Goal: Information Seeking & Learning: Find specific fact

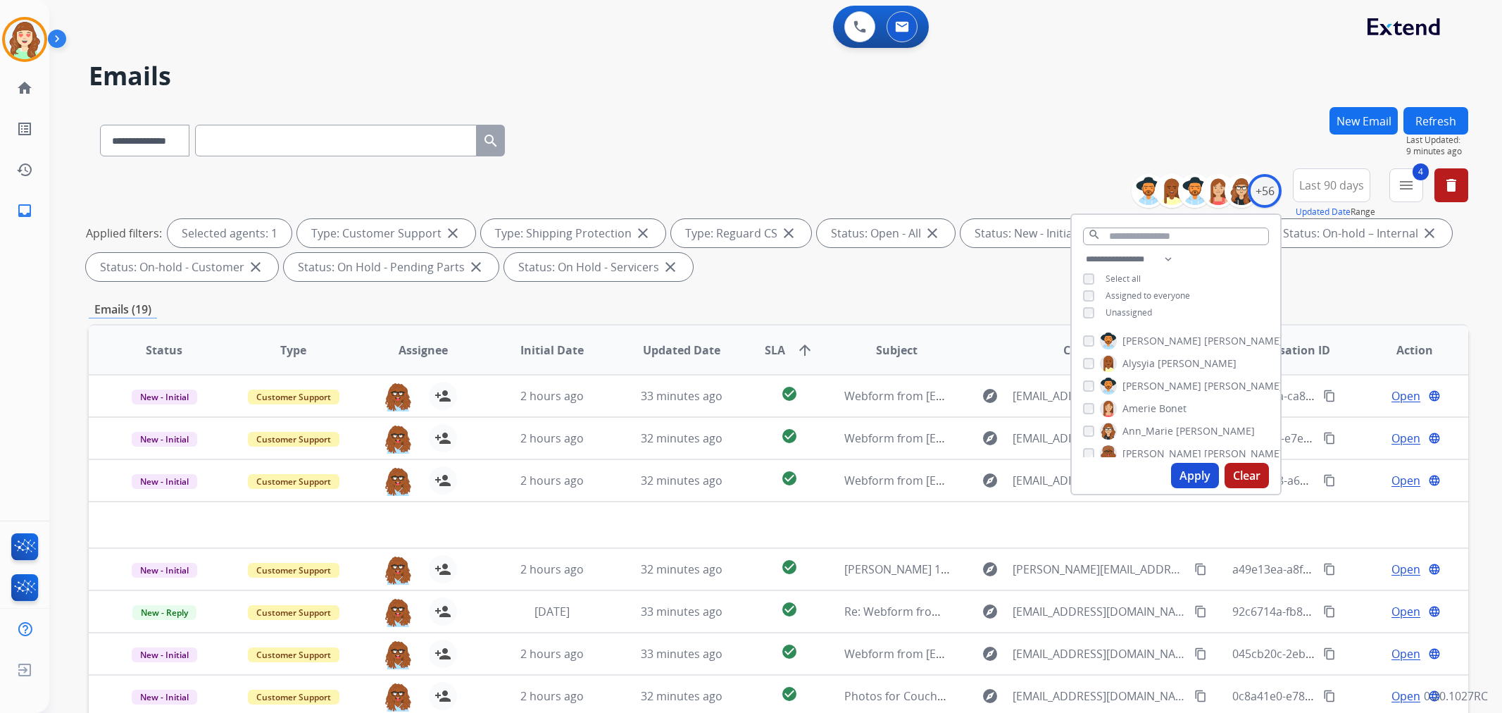
select select "**********"
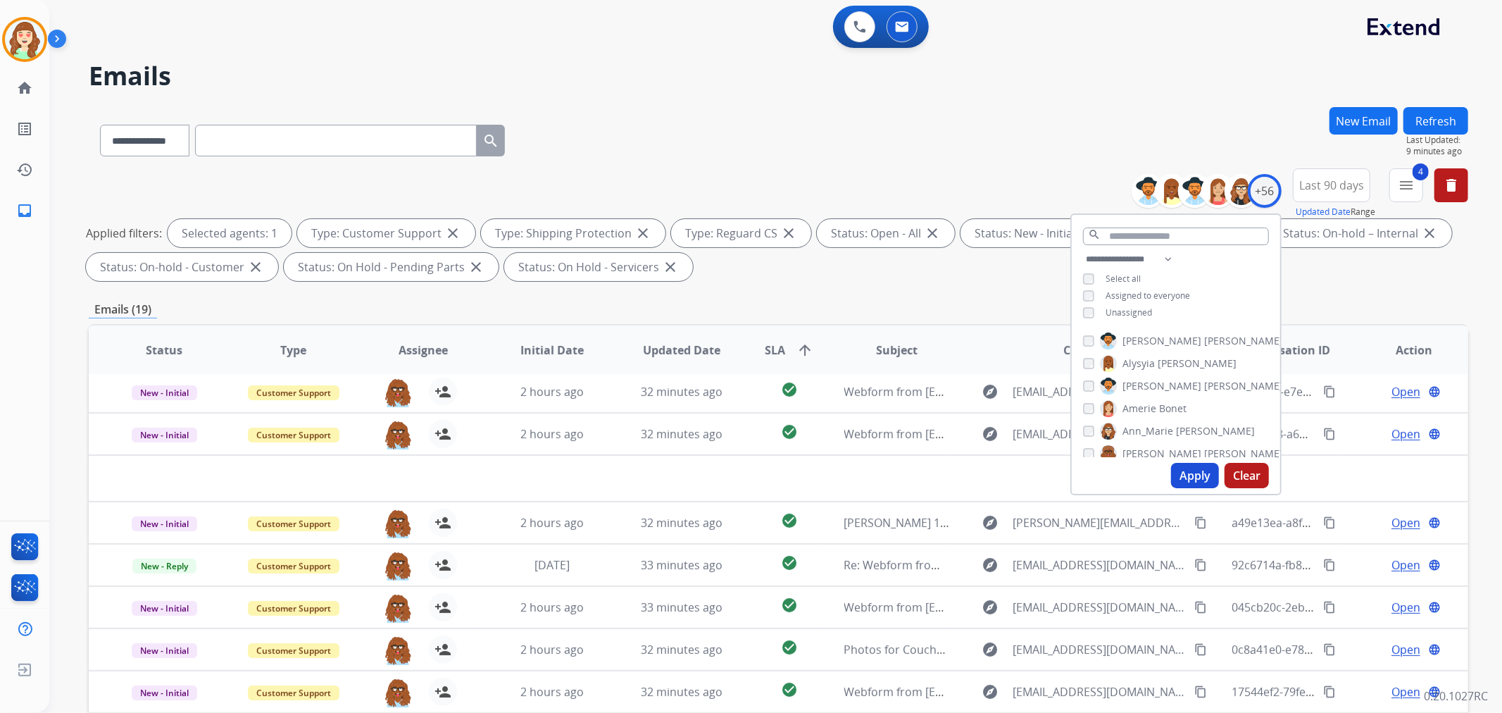
click at [257, 137] on input "text" at bounding box center [336, 141] width 282 height 32
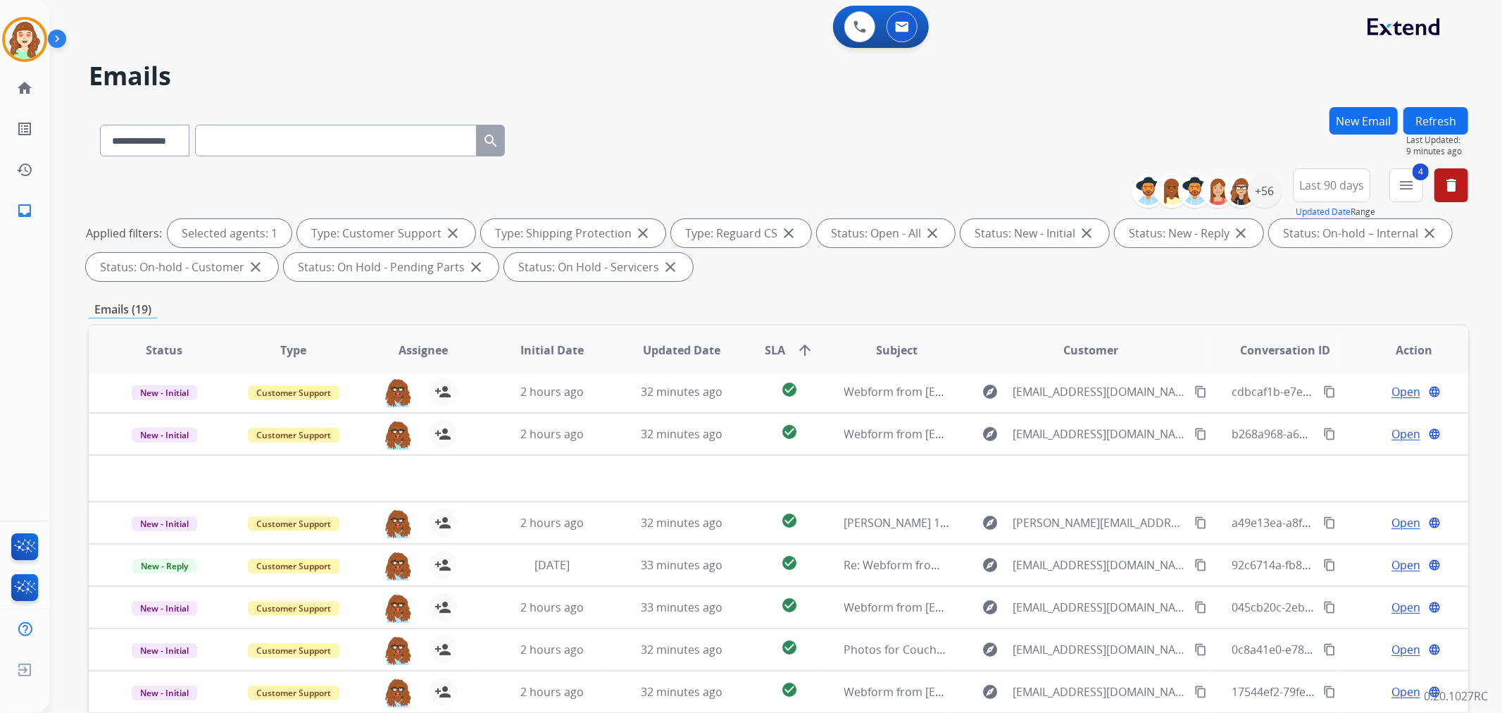
paste input "**********"
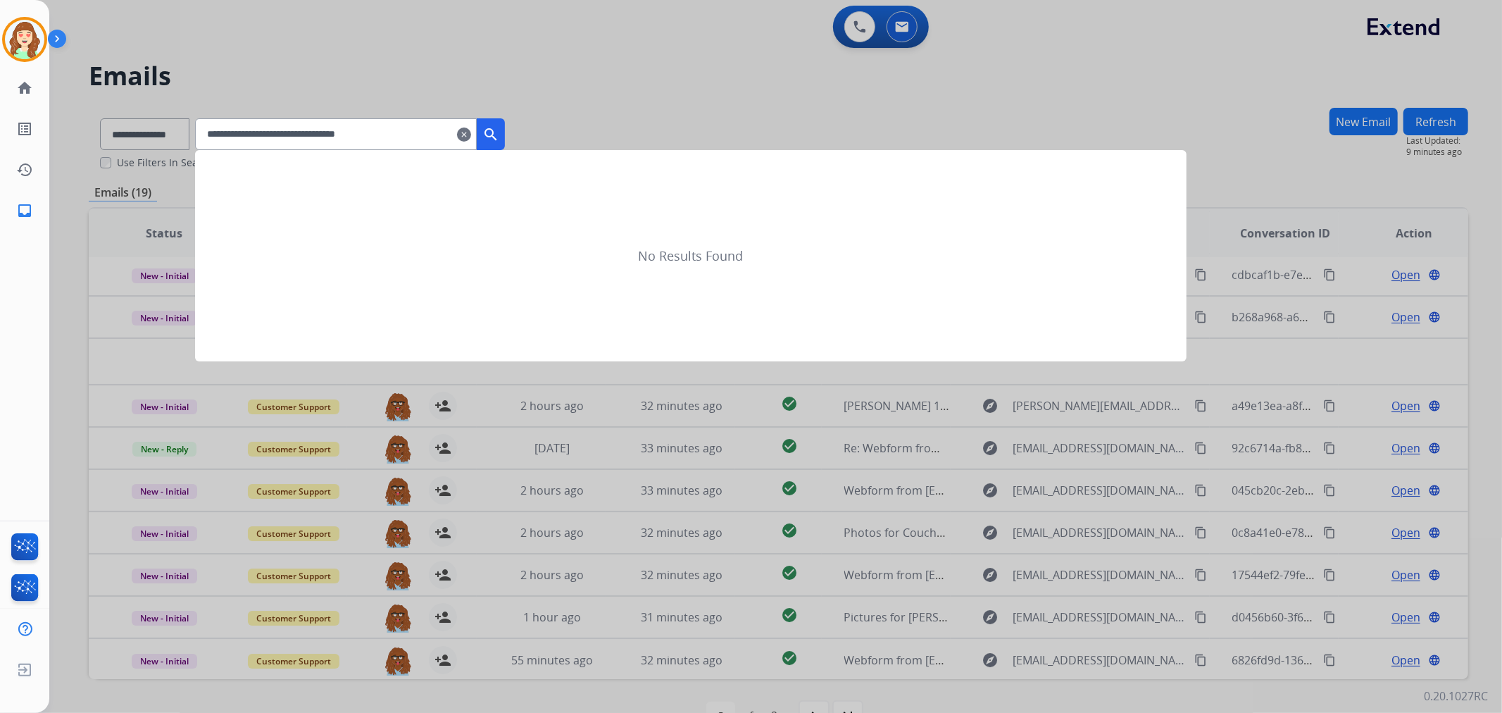
type input "**********"
click at [499, 130] on mat-icon "search" at bounding box center [490, 134] width 17 height 17
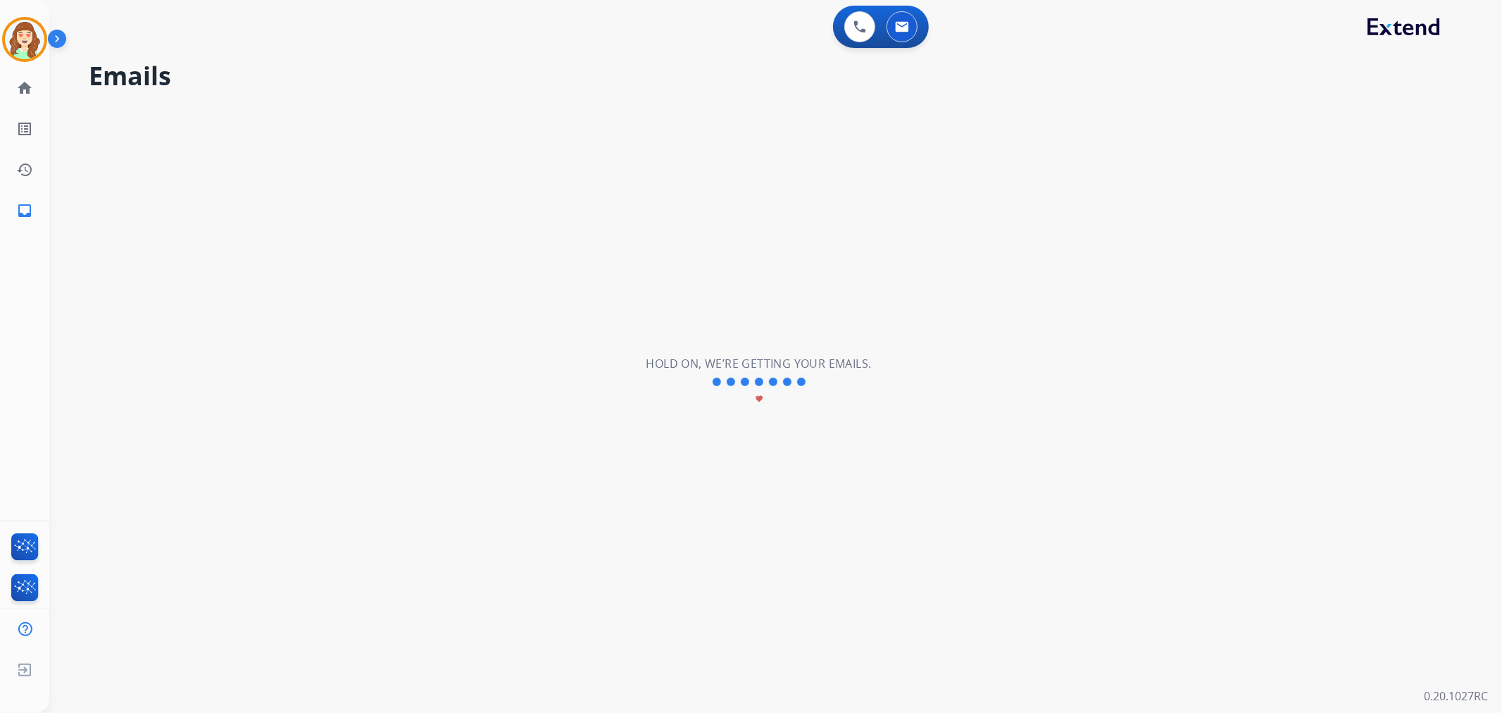
scroll to position [0, 0]
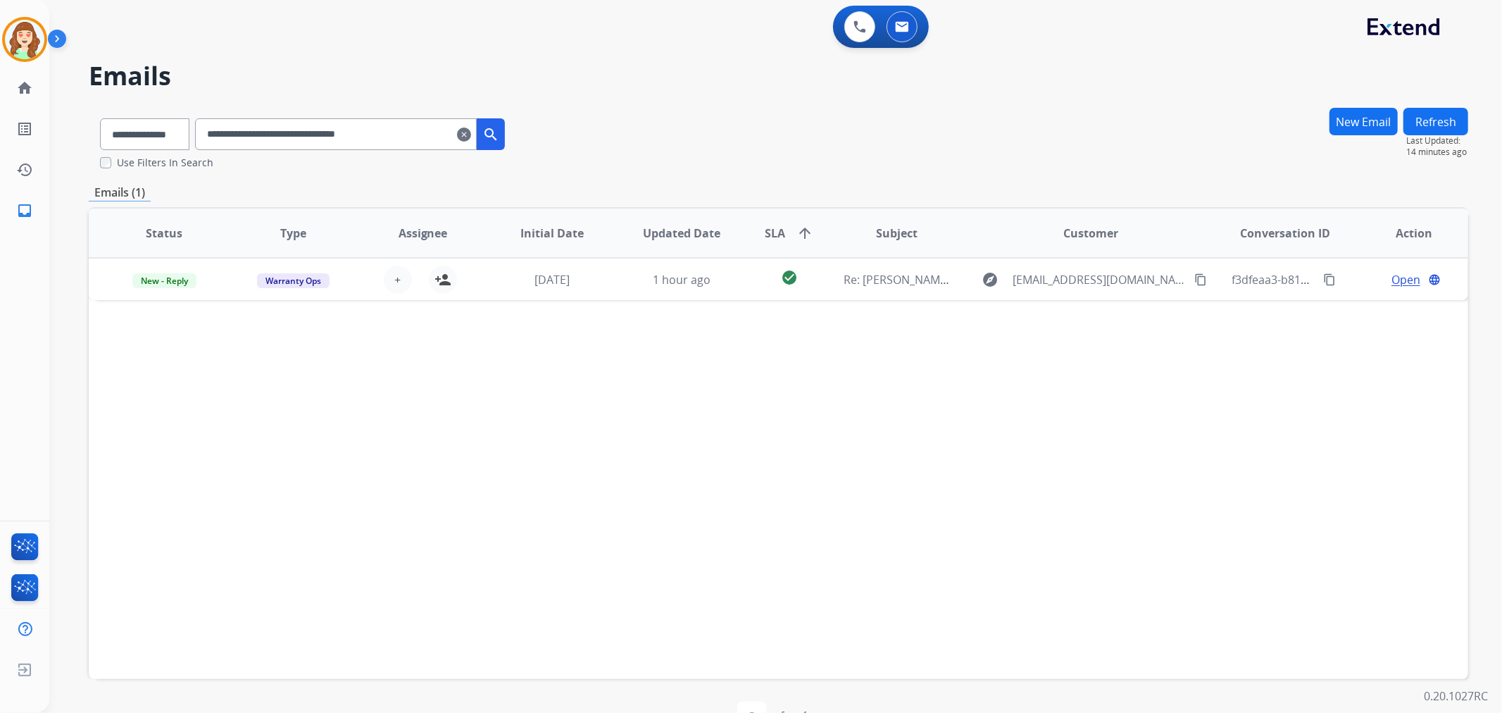
click at [471, 134] on mat-icon "clear" at bounding box center [464, 134] width 14 height 17
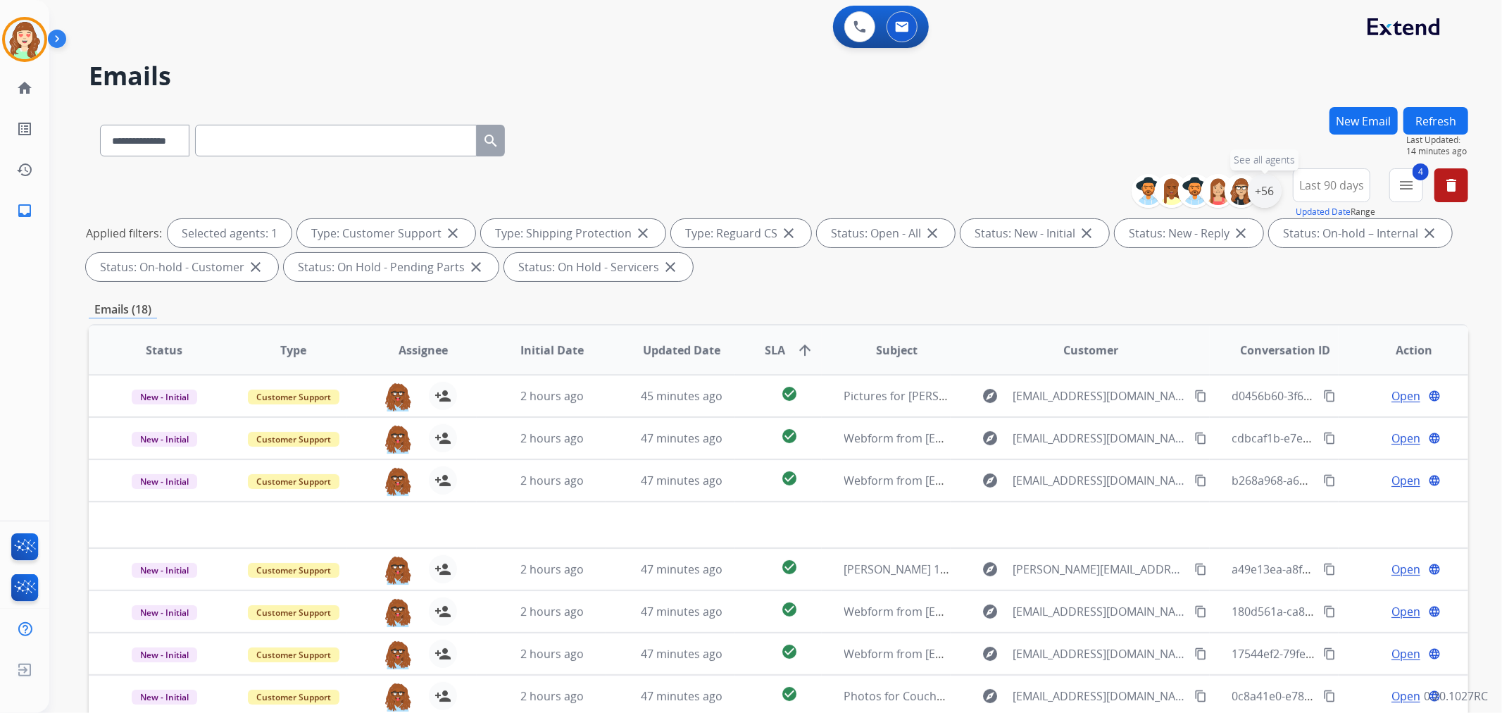
click at [1260, 192] on div "+56" at bounding box center [1265, 191] width 34 height 34
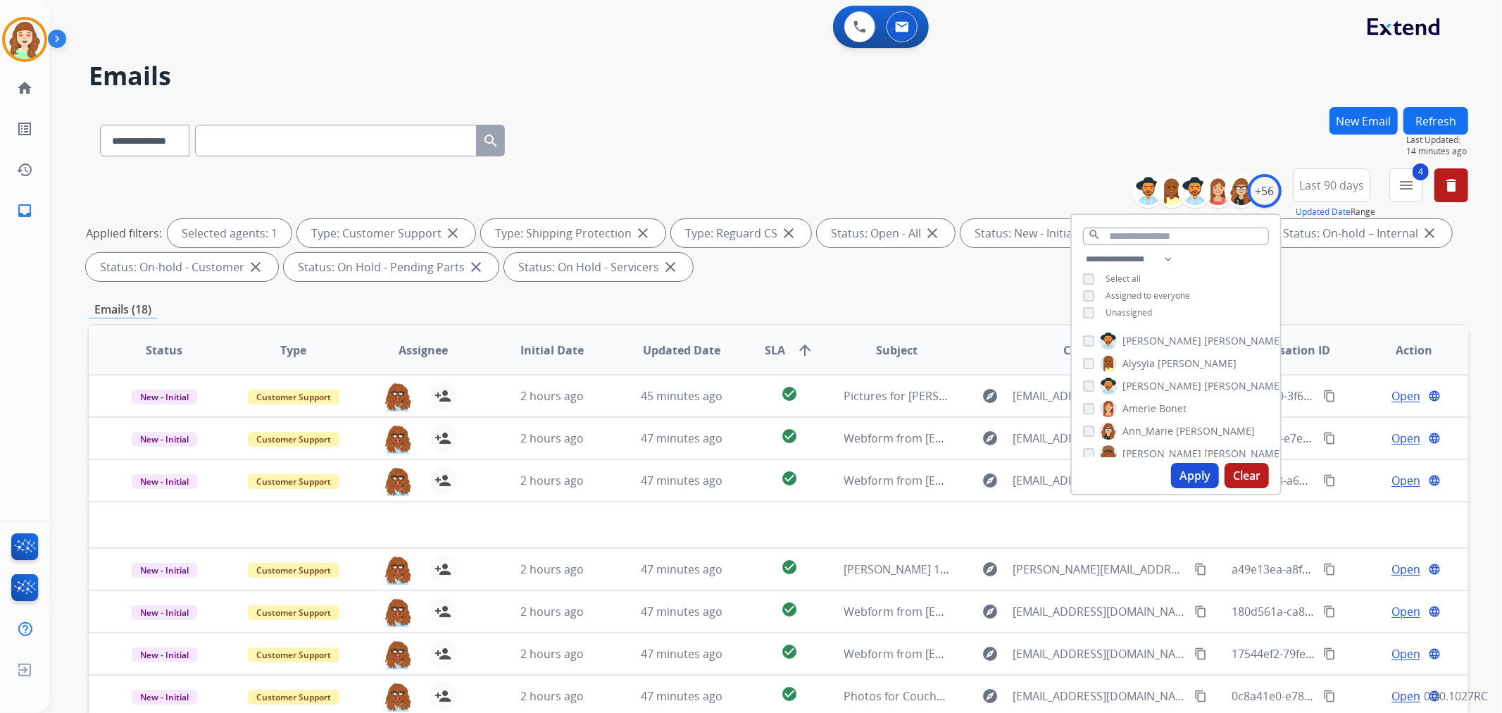
drag, startPoint x: 1199, startPoint y: 475, endPoint x: 1176, endPoint y: 480, distance: 23.6
click at [1198, 476] on button "Apply" at bounding box center [1195, 475] width 48 height 25
click at [1179, 468] on button "Apply" at bounding box center [1195, 475] width 48 height 25
click at [1186, 472] on button "Apply" at bounding box center [1195, 475] width 48 height 25
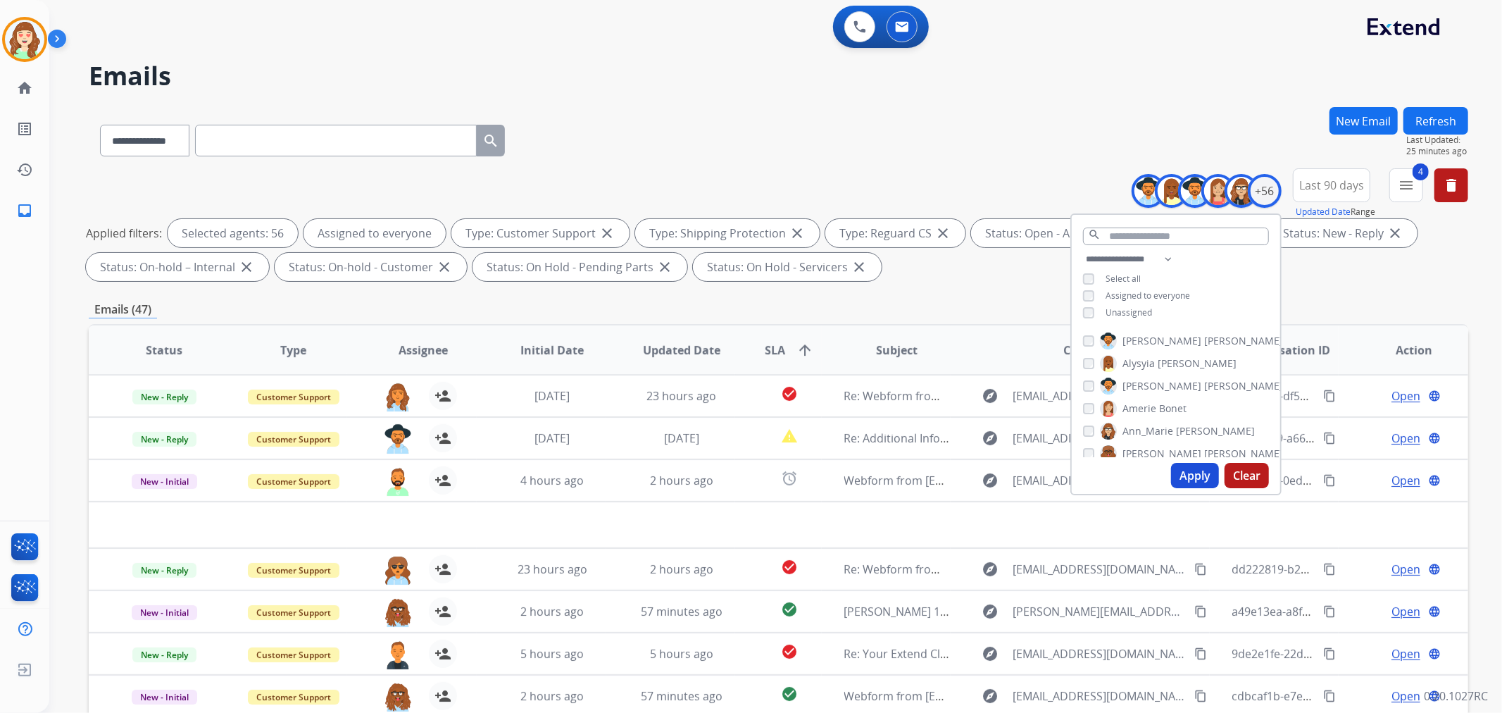
click at [1178, 477] on button "Apply" at bounding box center [1195, 475] width 48 height 25
drag, startPoint x: 1367, startPoint y: 291, endPoint x: 1289, endPoint y: 348, distance: 97.3
click at [1368, 289] on div "**********" at bounding box center [778, 488] width 1379 height 762
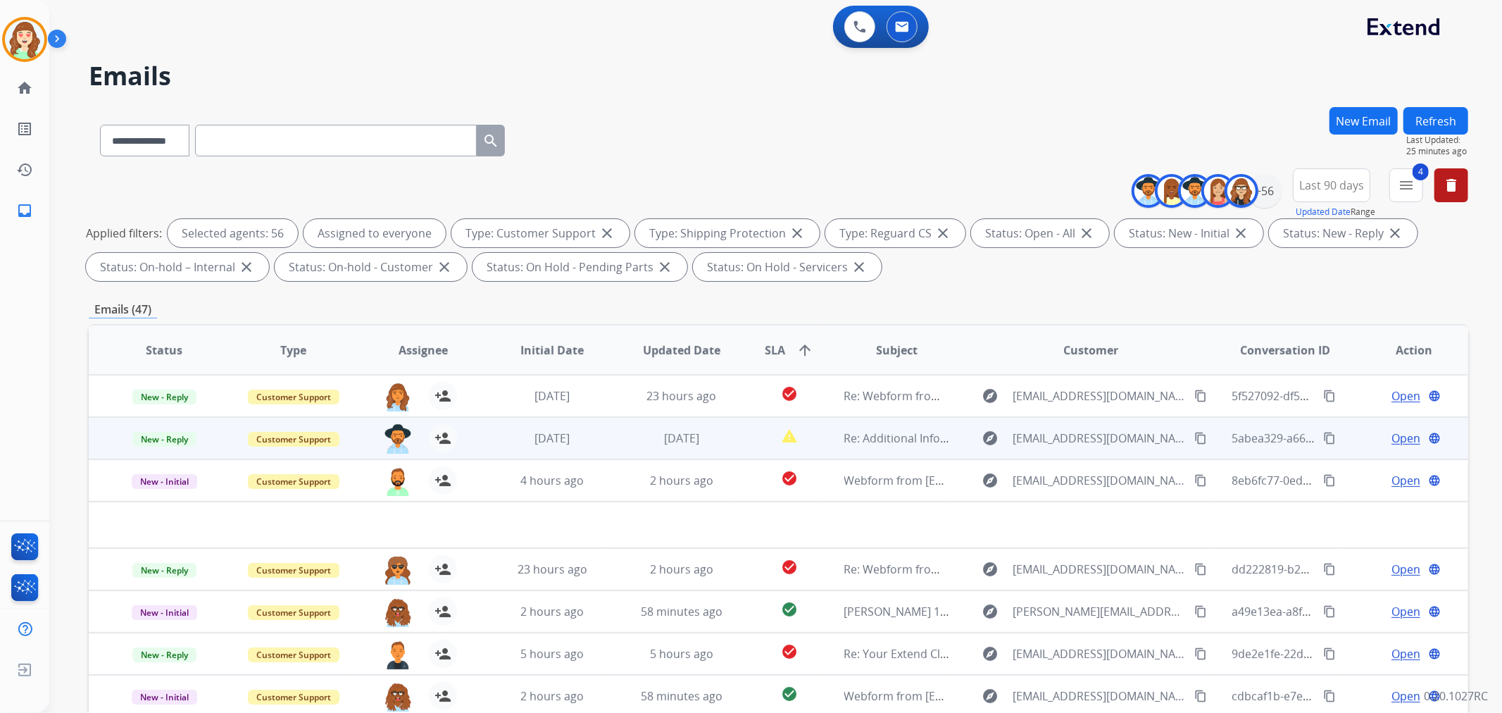
click at [1194, 437] on mat-icon "content_copy" at bounding box center [1200, 438] width 13 height 13
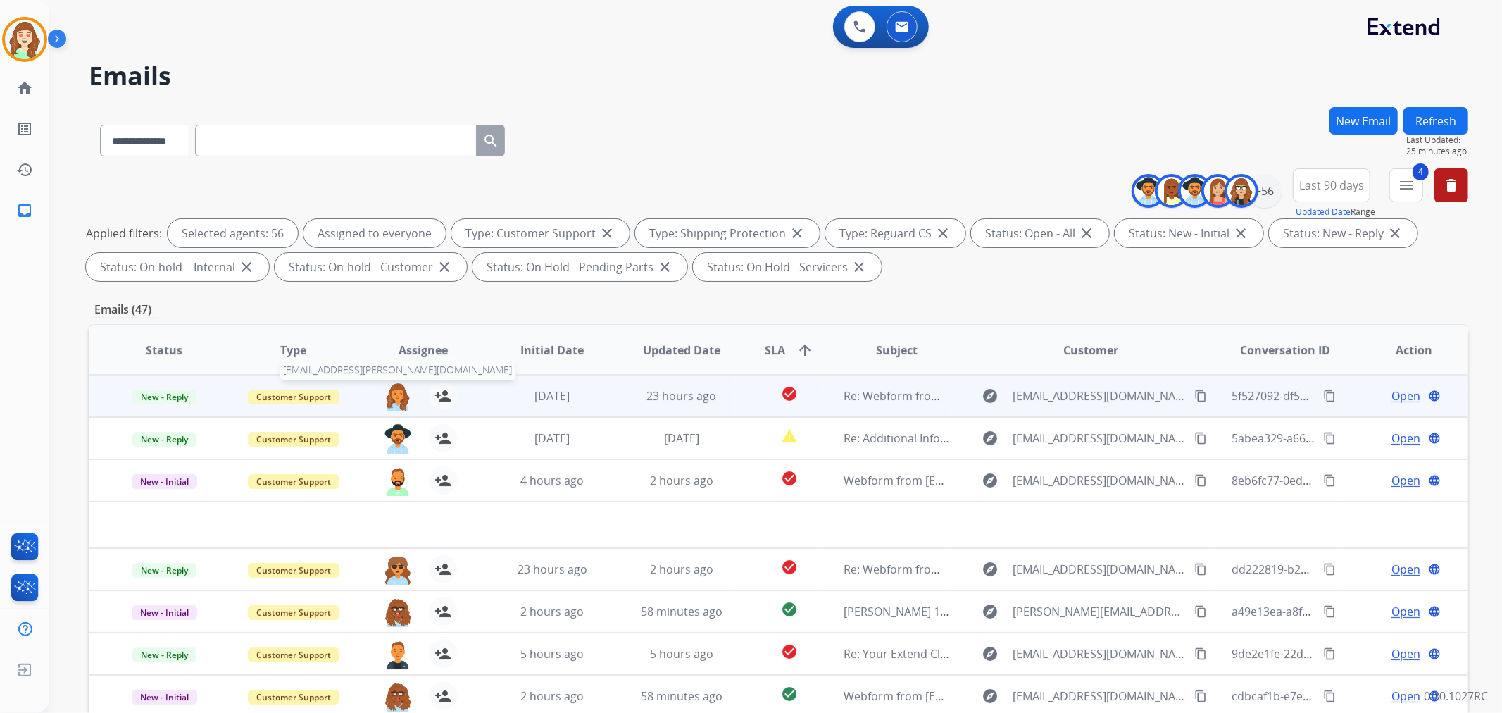
click at [390, 392] on img at bounding box center [398, 397] width 28 height 30
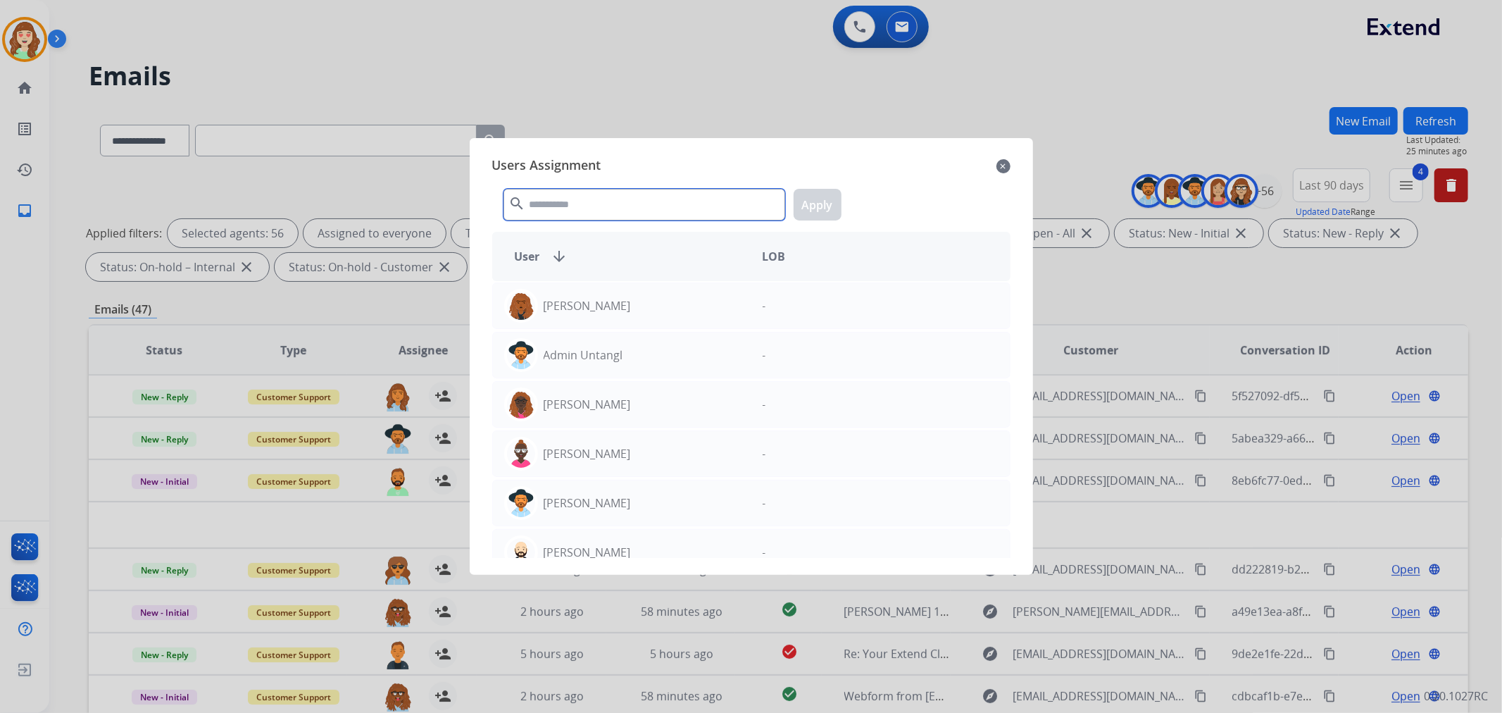
click at [616, 195] on input "text" at bounding box center [644, 205] width 282 height 32
click at [1015, 165] on div "Users Assignment close search Apply User arrow_downward LOB [PERSON_NAME] - Adm…" at bounding box center [751, 356] width 541 height 414
click at [1003, 165] on mat-icon "close" at bounding box center [1003, 166] width 14 height 17
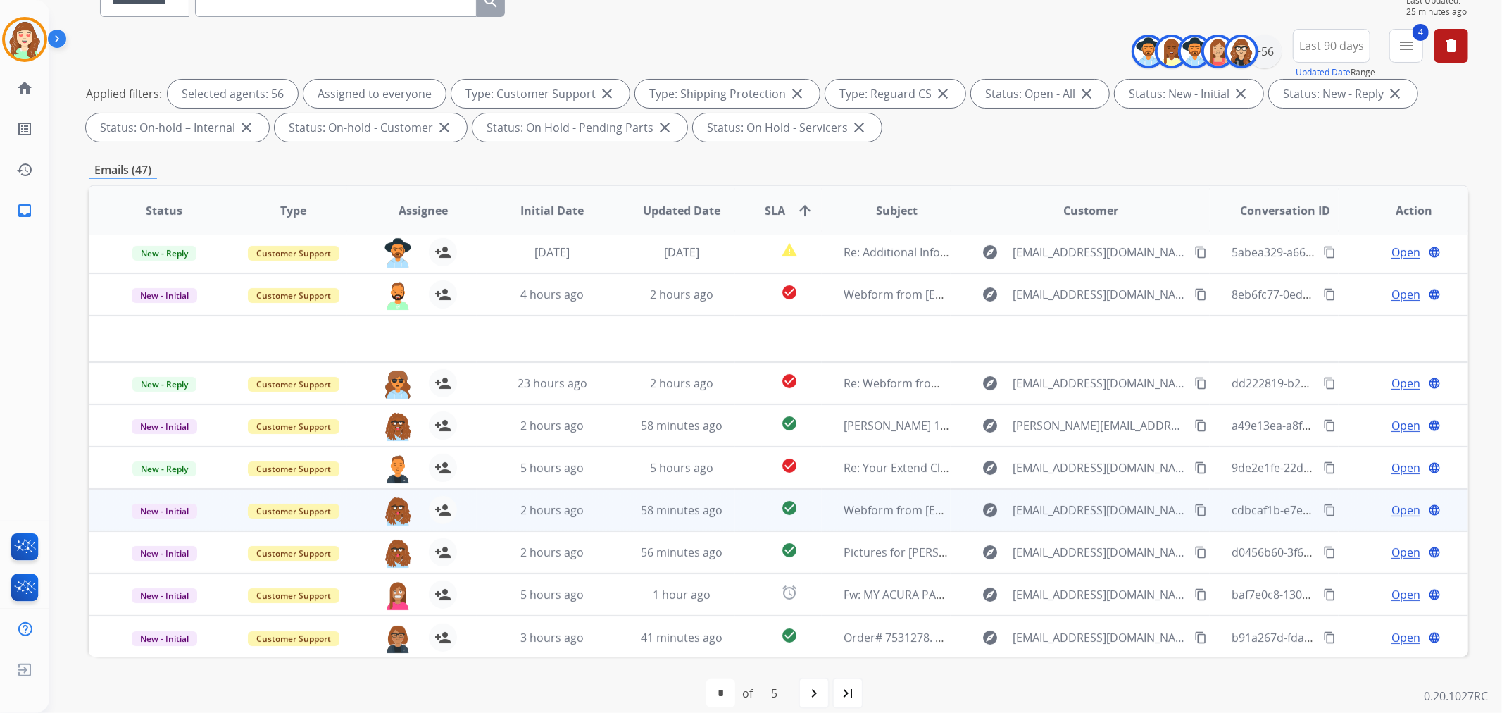
scroll to position [156, 0]
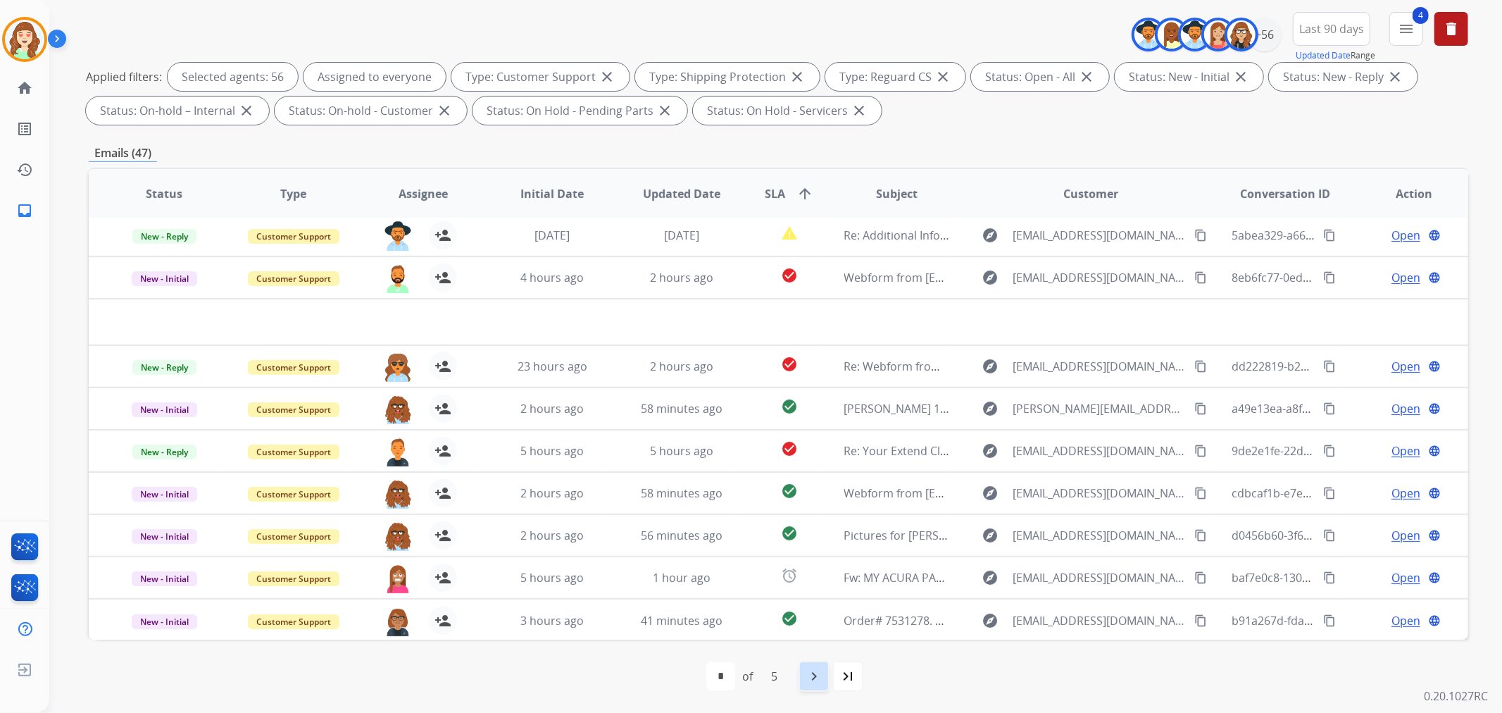
click at [821, 668] on mat-icon "navigate_next" at bounding box center [814, 676] width 17 height 17
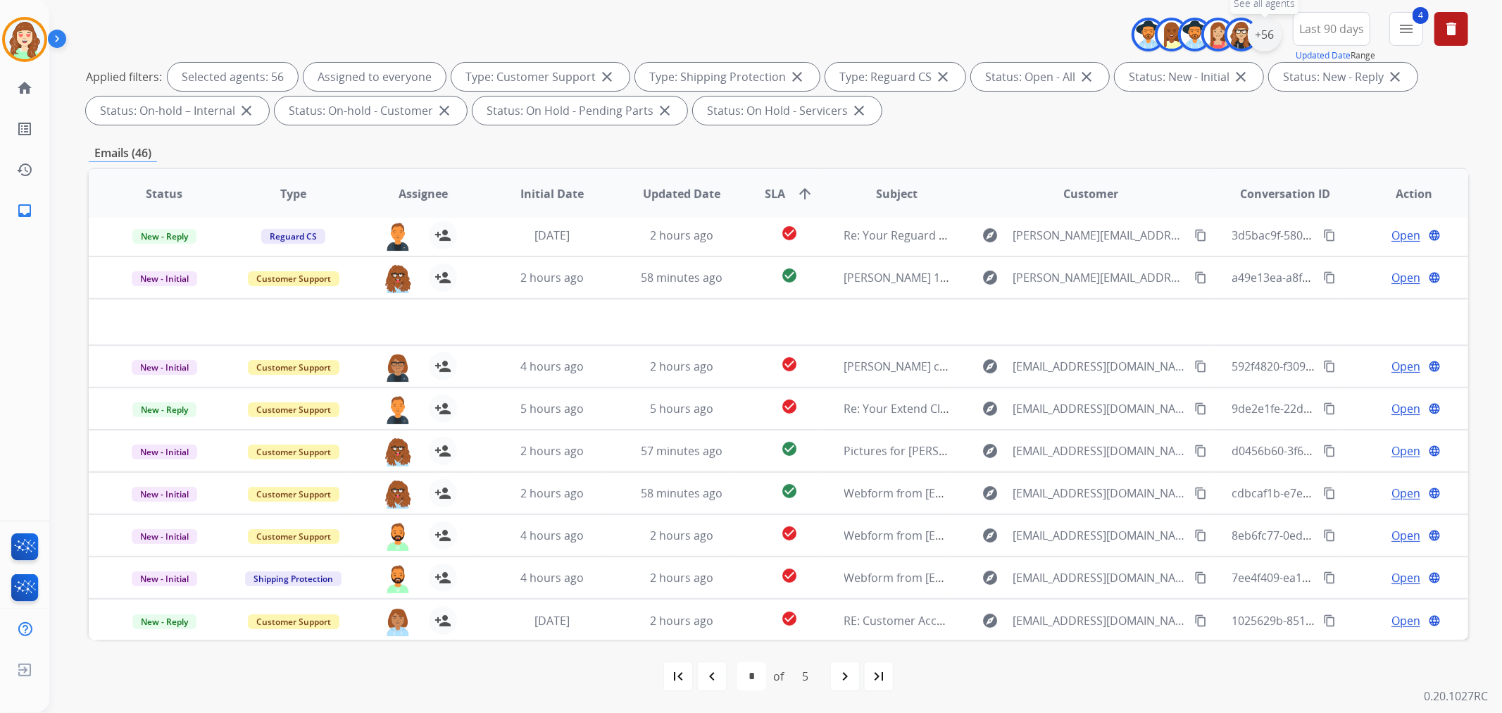
click at [1272, 34] on div "+56" at bounding box center [1265, 35] width 34 height 34
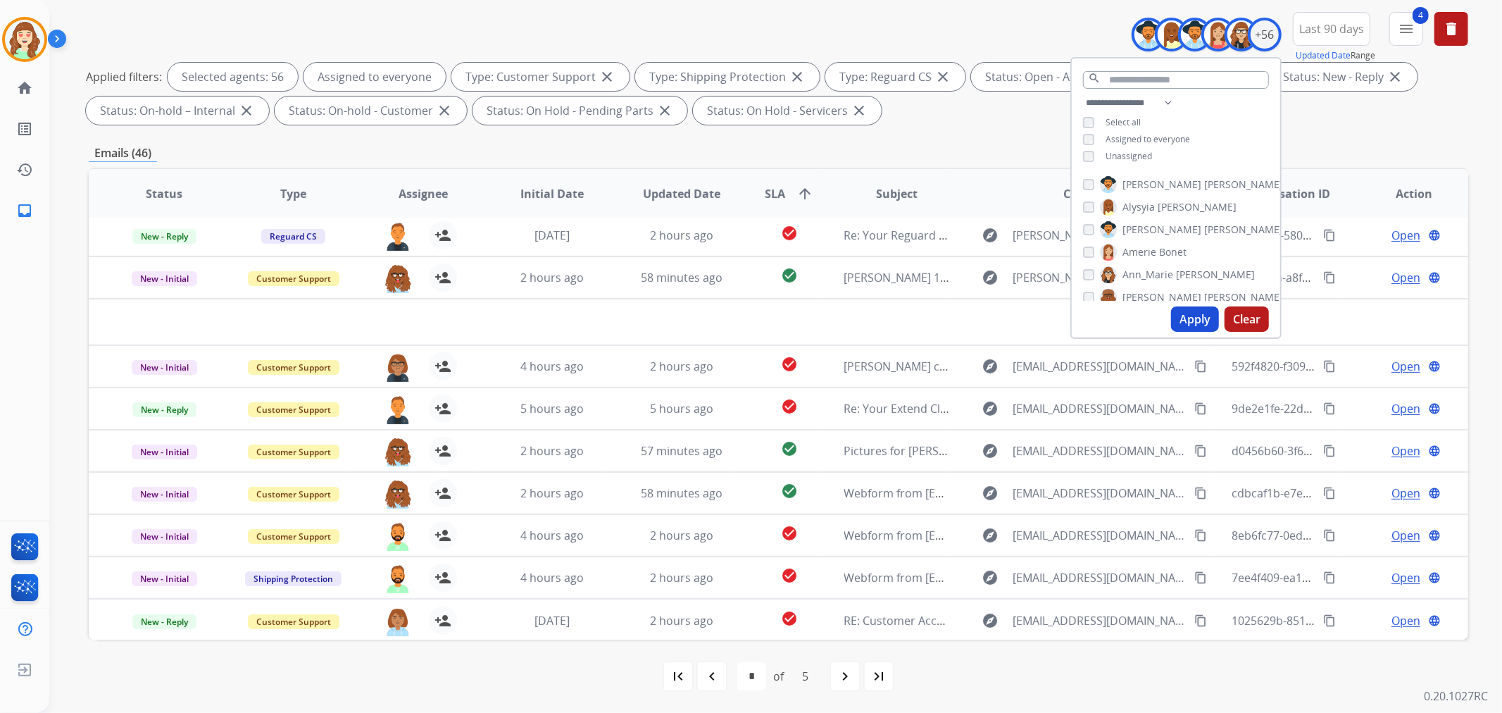
click at [1238, 323] on button "Clear" at bounding box center [1247, 318] width 44 height 25
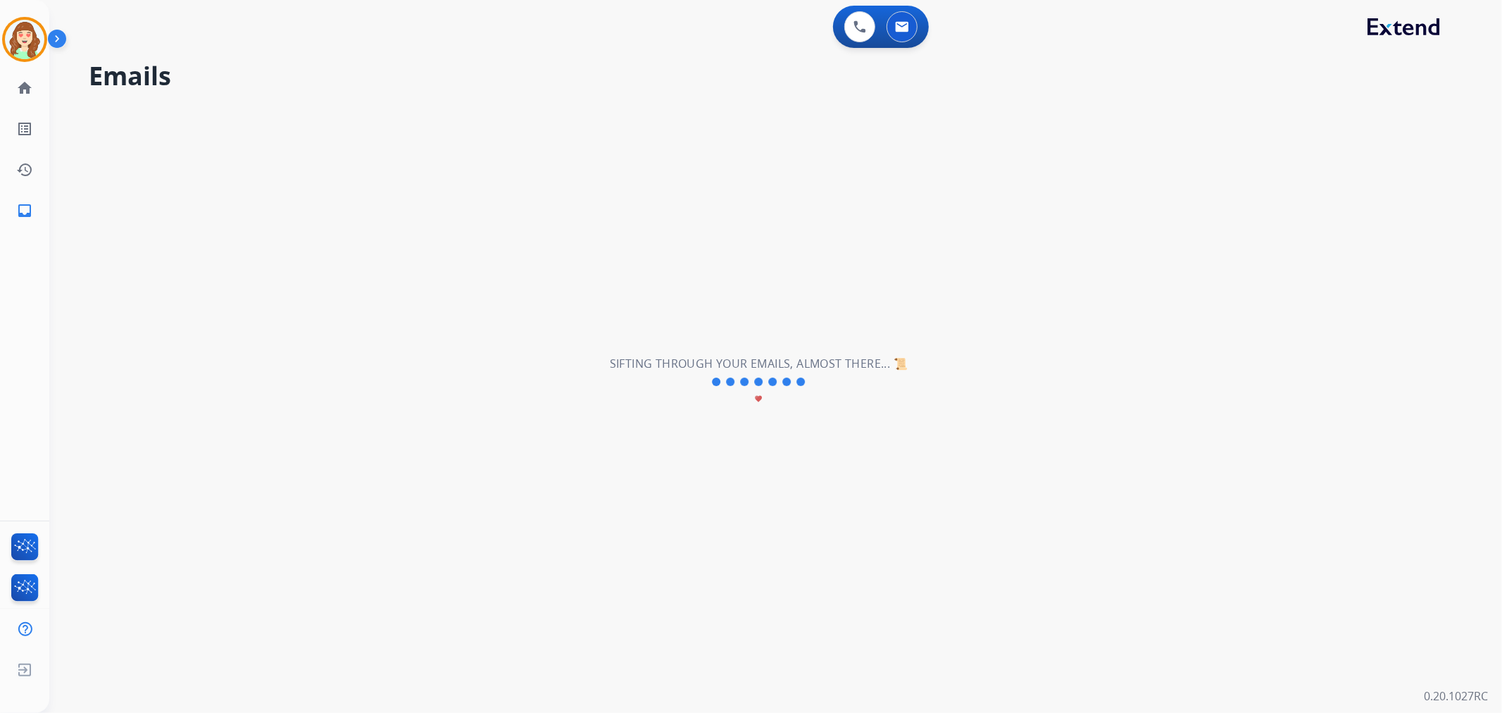
scroll to position [0, 0]
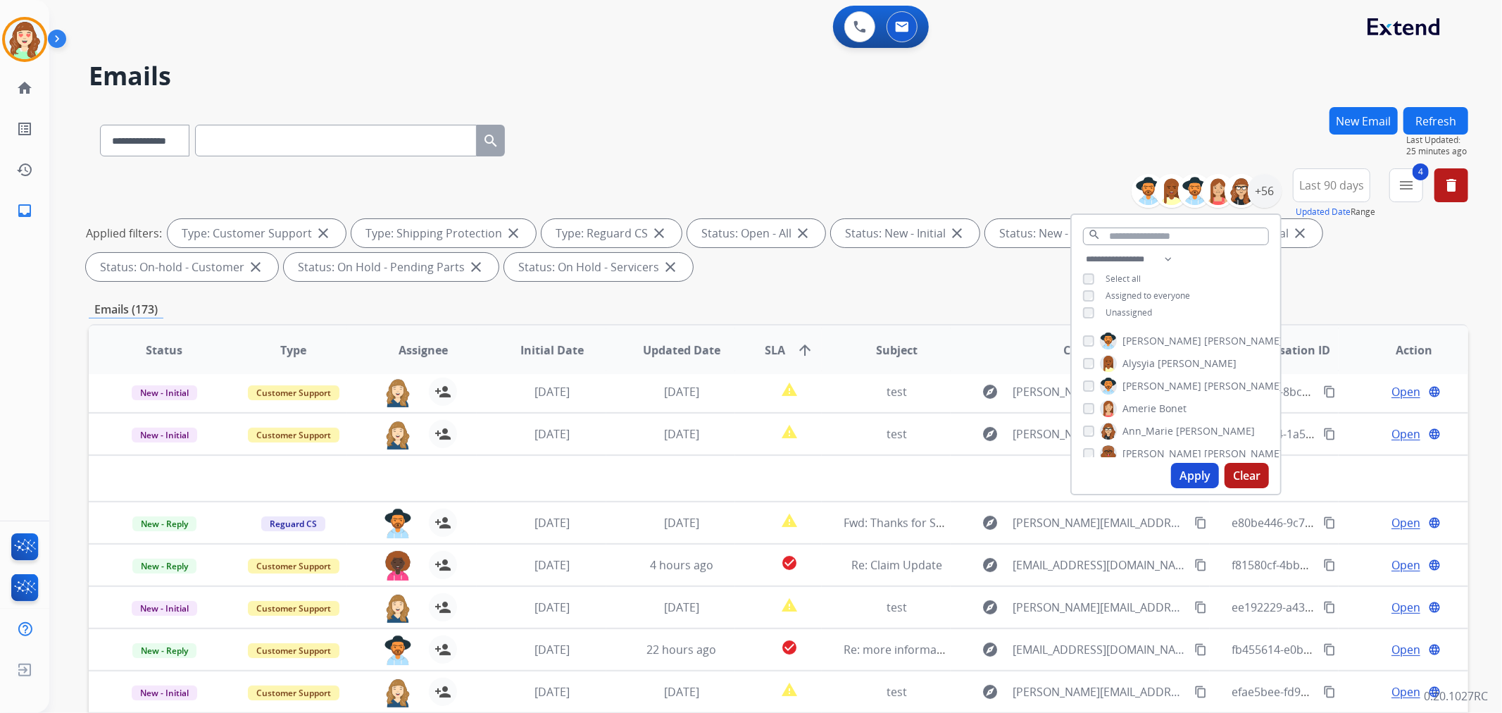
click at [1167, 223] on div "search" at bounding box center [1176, 233] width 208 height 36
click at [1155, 234] on input "text" at bounding box center [1176, 236] width 186 height 18
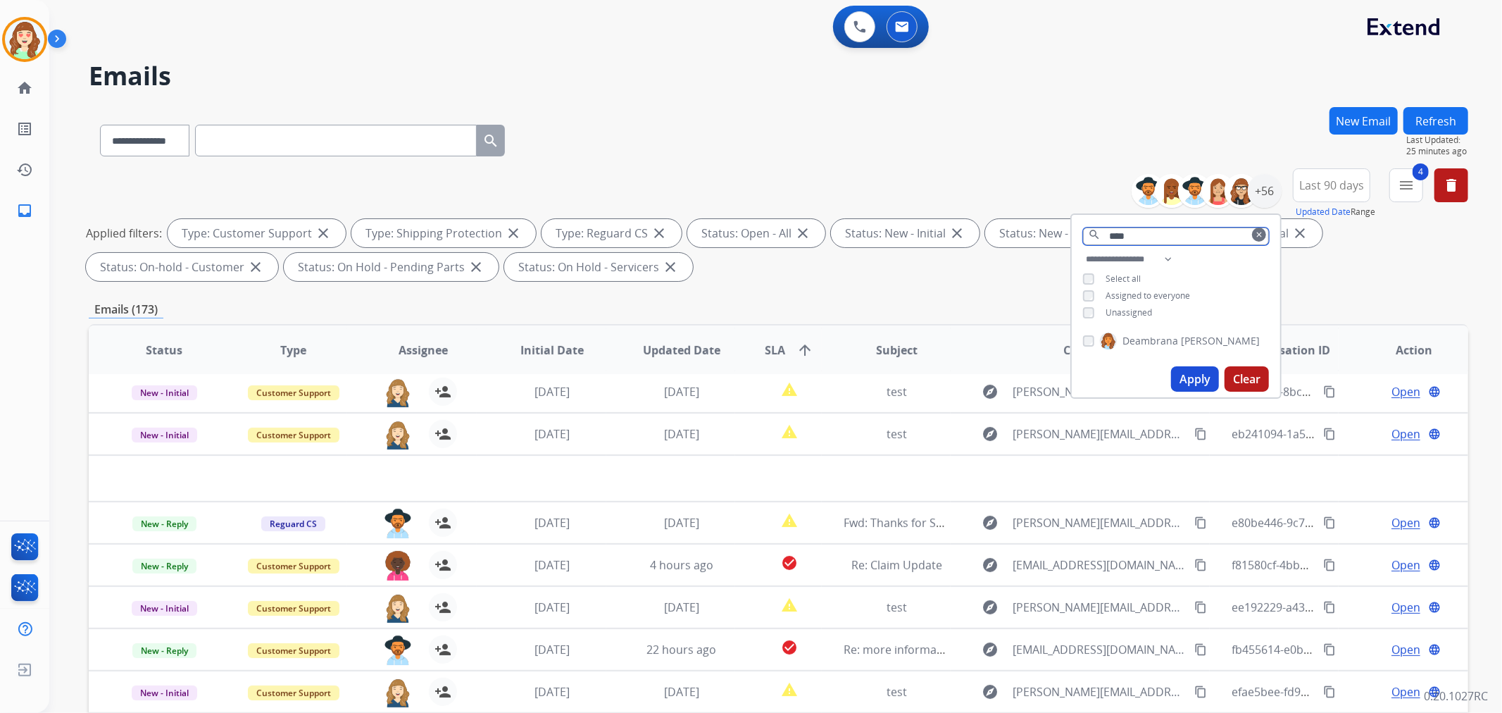
type input "****"
click at [1198, 375] on button "Apply" at bounding box center [1195, 378] width 48 height 25
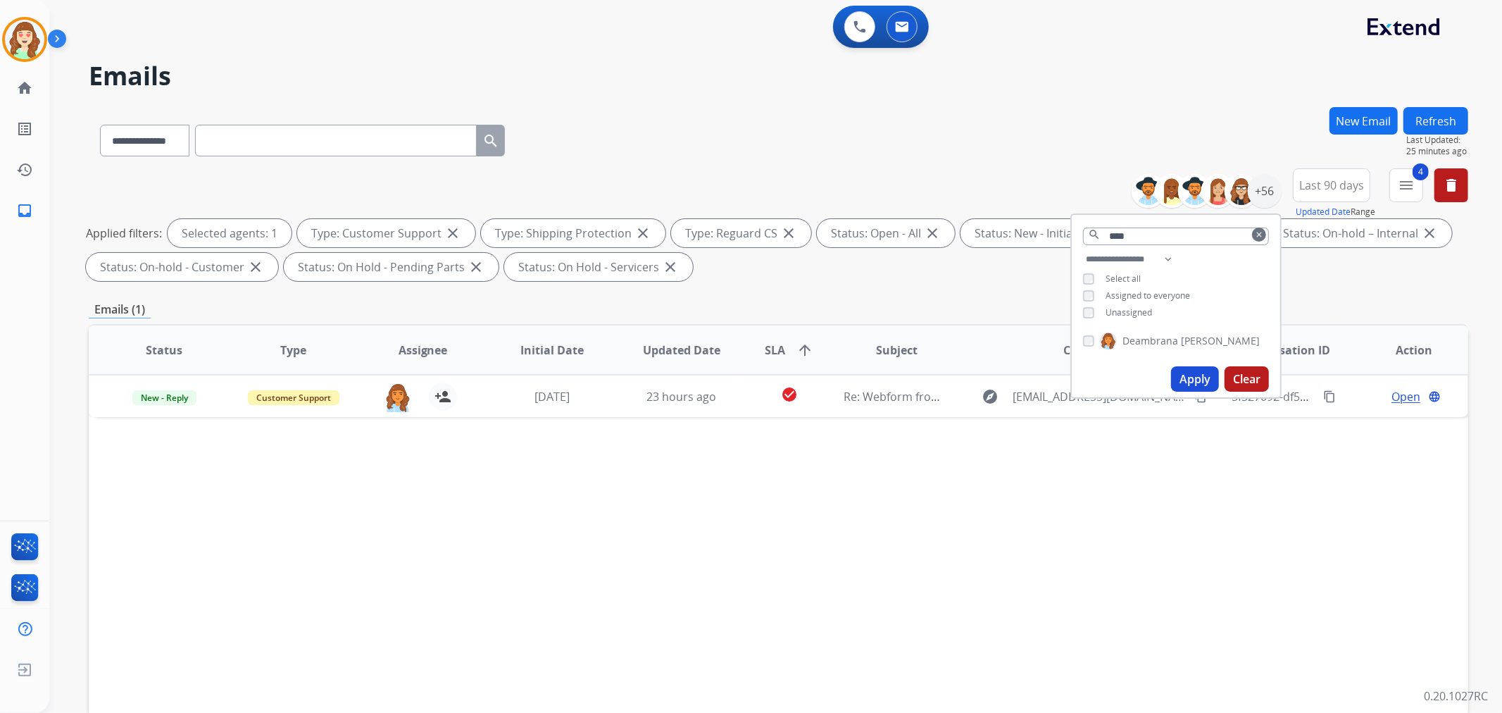
click at [1072, 546] on div "Status Type Assignee Initial Date Updated Date SLA arrow_upward Subject Custome…" at bounding box center [778, 560] width 1379 height 472
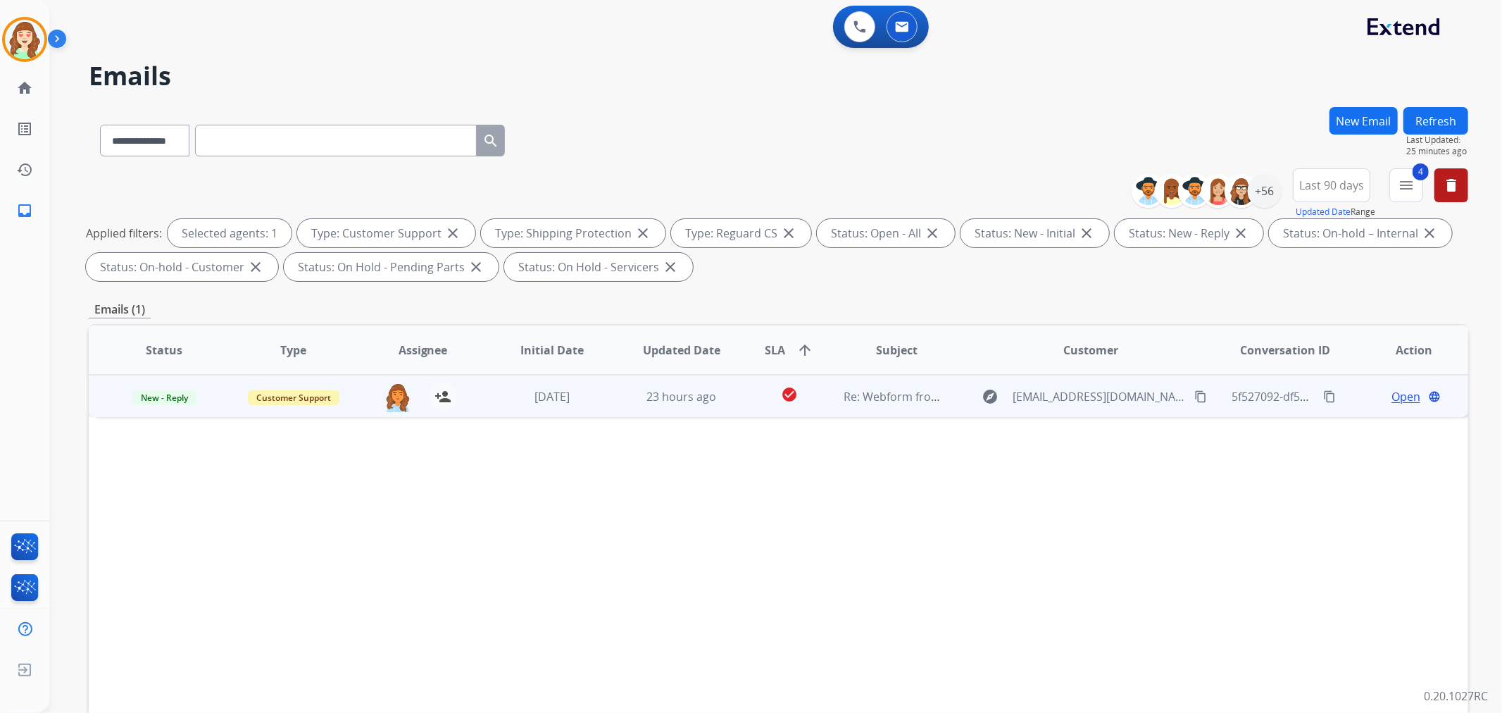
click at [1194, 390] on mat-icon "content_copy" at bounding box center [1200, 396] width 13 height 13
click at [1321, 388] on button "content_copy" at bounding box center [1329, 396] width 17 height 17
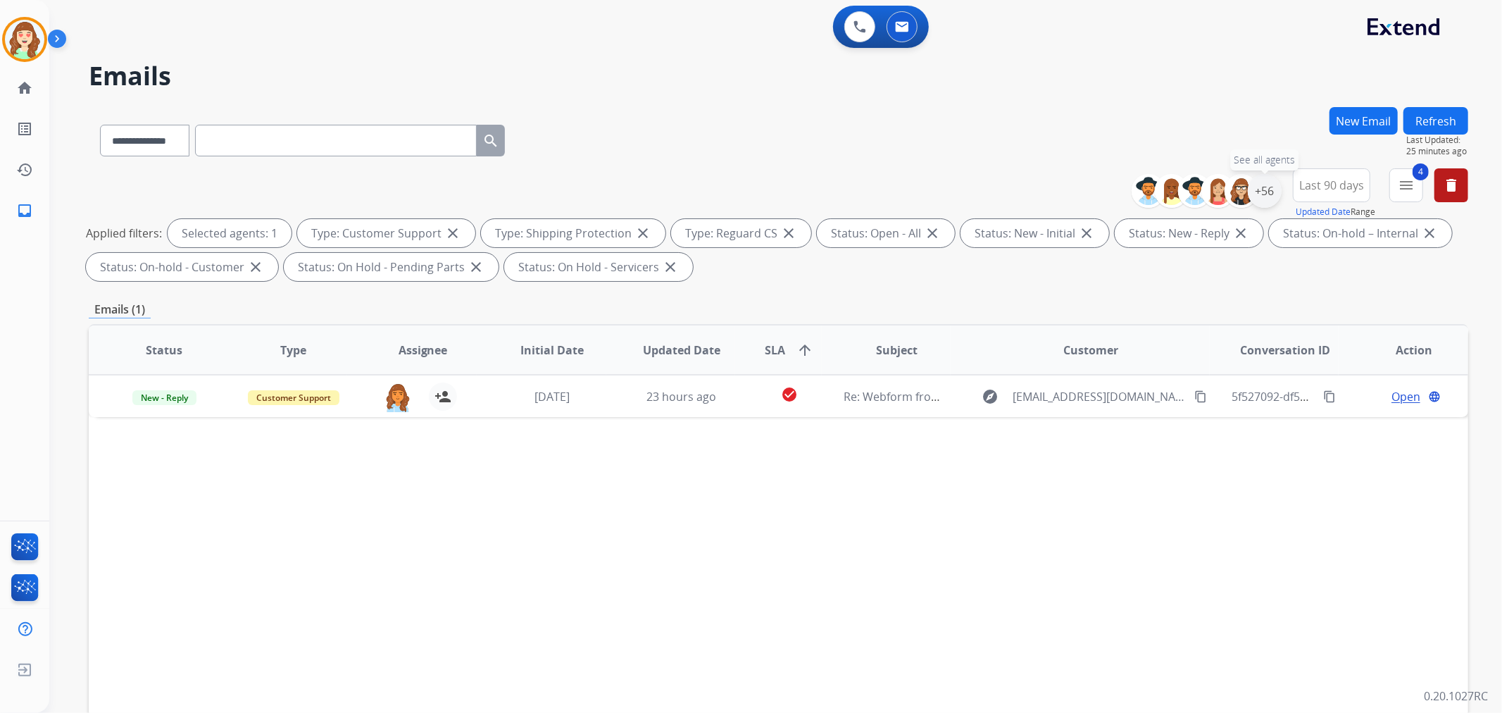
click at [1263, 194] on div "+56" at bounding box center [1265, 191] width 34 height 34
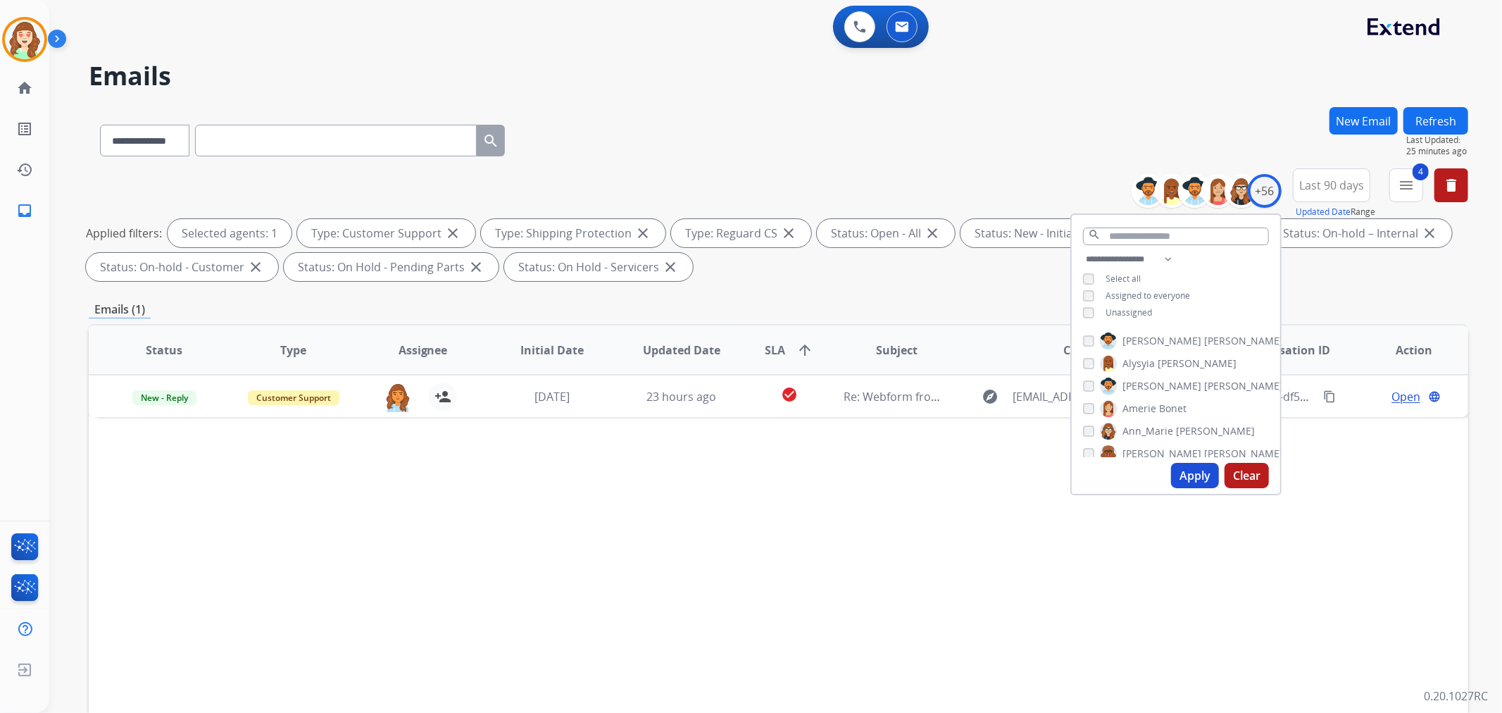
click at [1091, 299] on div "**********" at bounding box center [1176, 287] width 208 height 73
drag, startPoint x: 1079, startPoint y: 292, endPoint x: 1087, endPoint y: 301, distance: 12.0
click at [1079, 292] on div "**********" at bounding box center [1176, 287] width 208 height 73
click at [1092, 291] on div "Assigned to everyone" at bounding box center [1136, 295] width 107 height 11
click at [1087, 299] on div "**********" at bounding box center [1176, 287] width 208 height 73
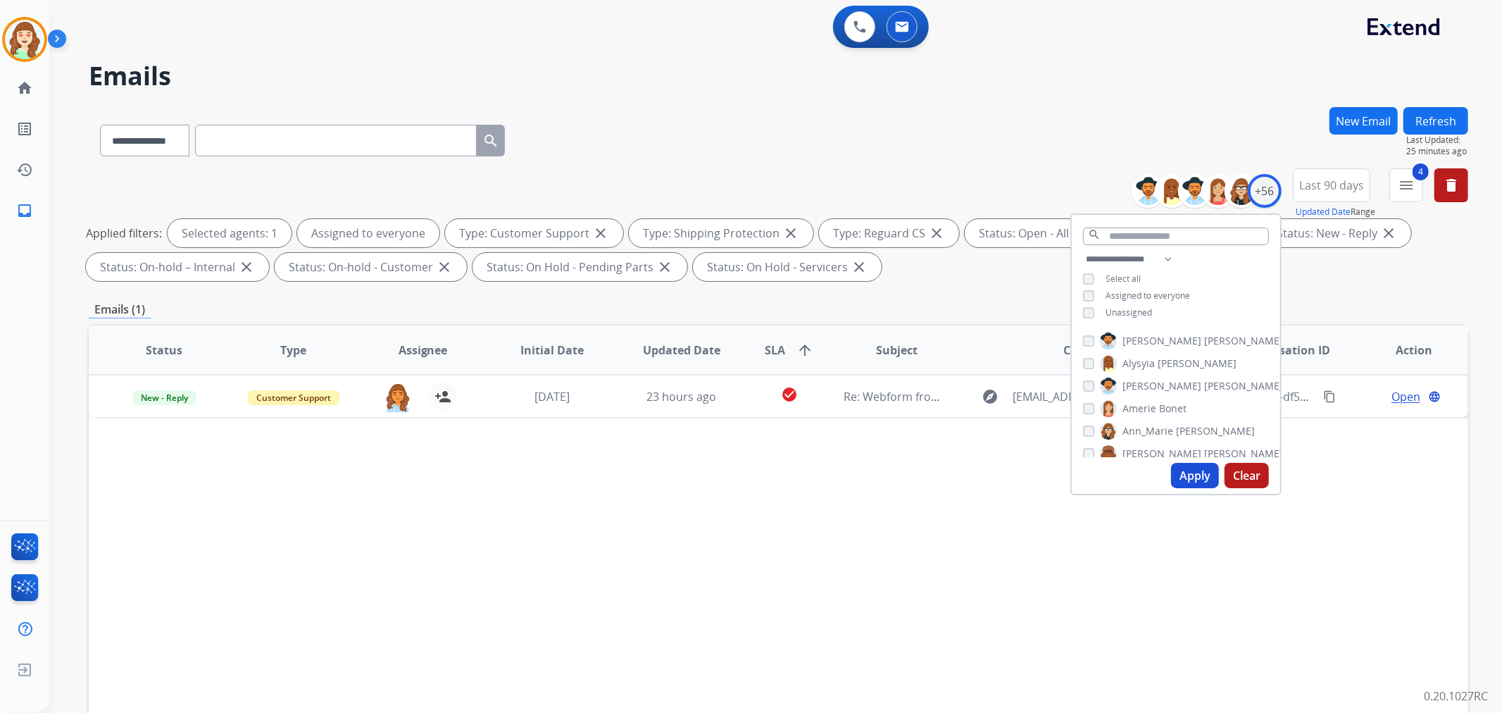
click at [1205, 481] on button "Apply" at bounding box center [1195, 475] width 48 height 25
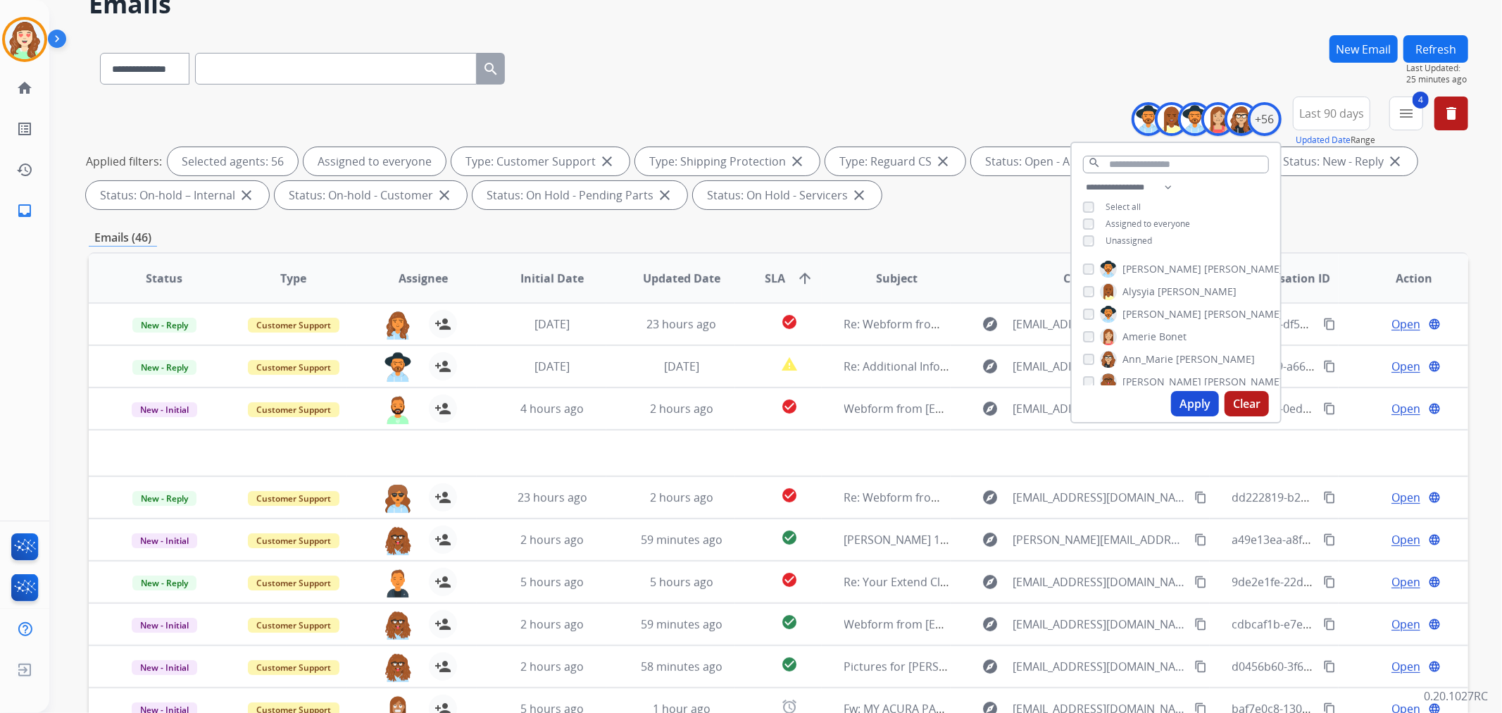
scroll to position [156, 0]
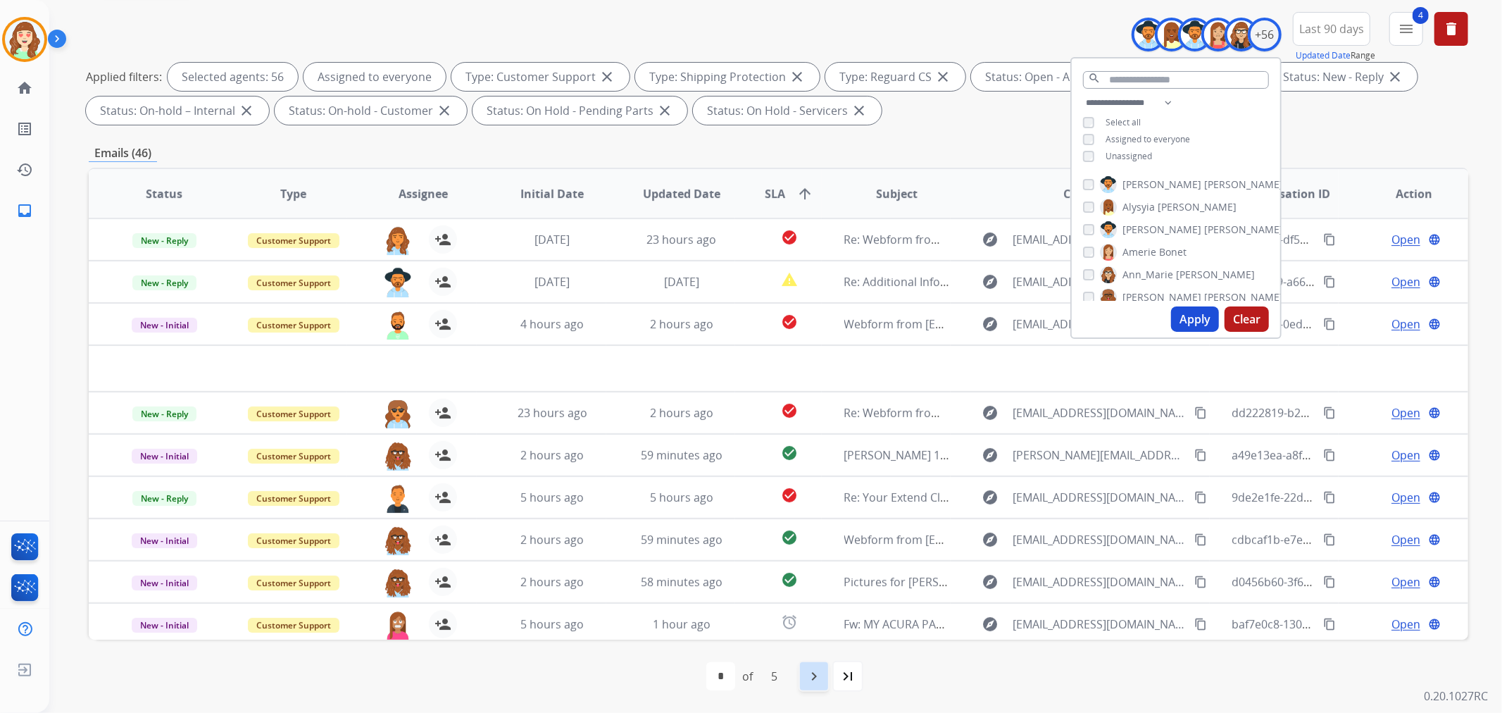
click at [822, 689] on div "navigate_next" at bounding box center [814, 675] width 31 height 31
select select "*"
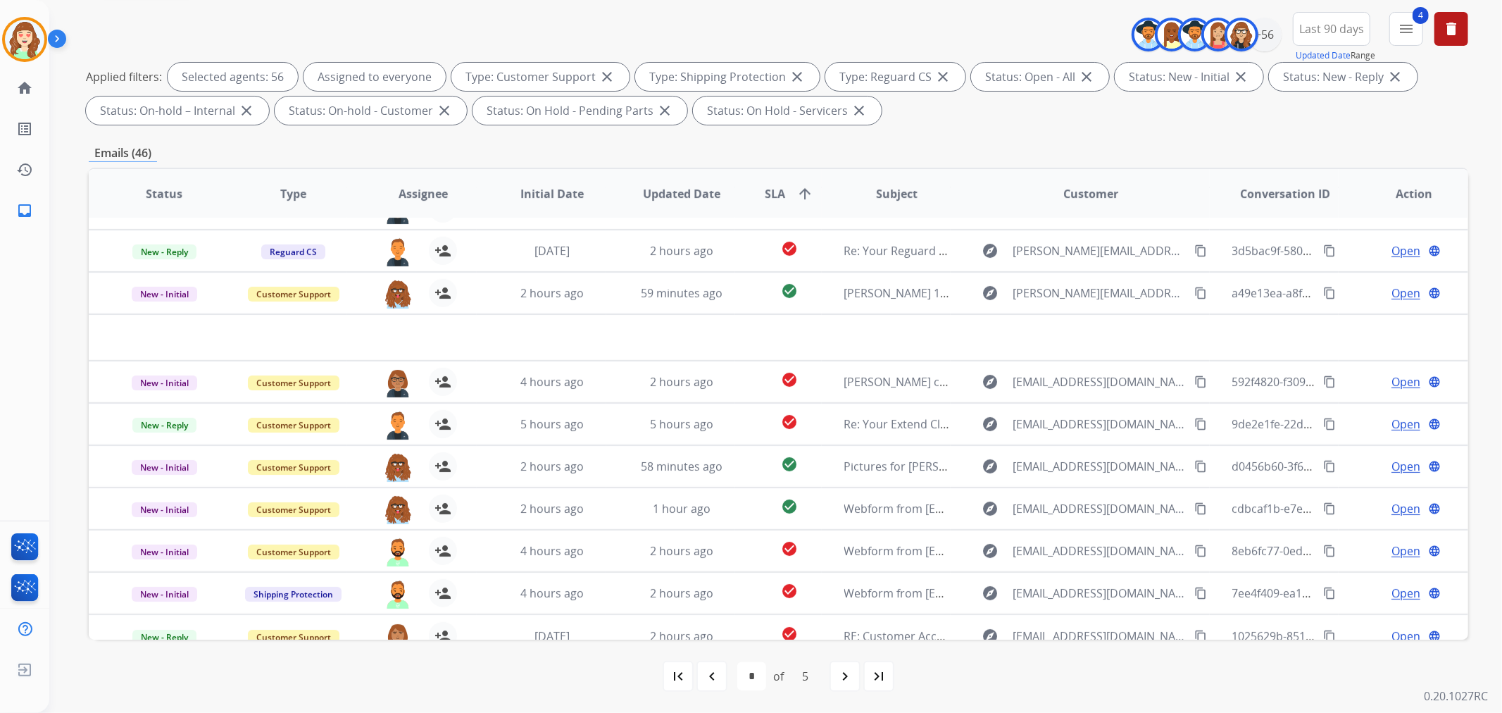
scroll to position [46, 0]
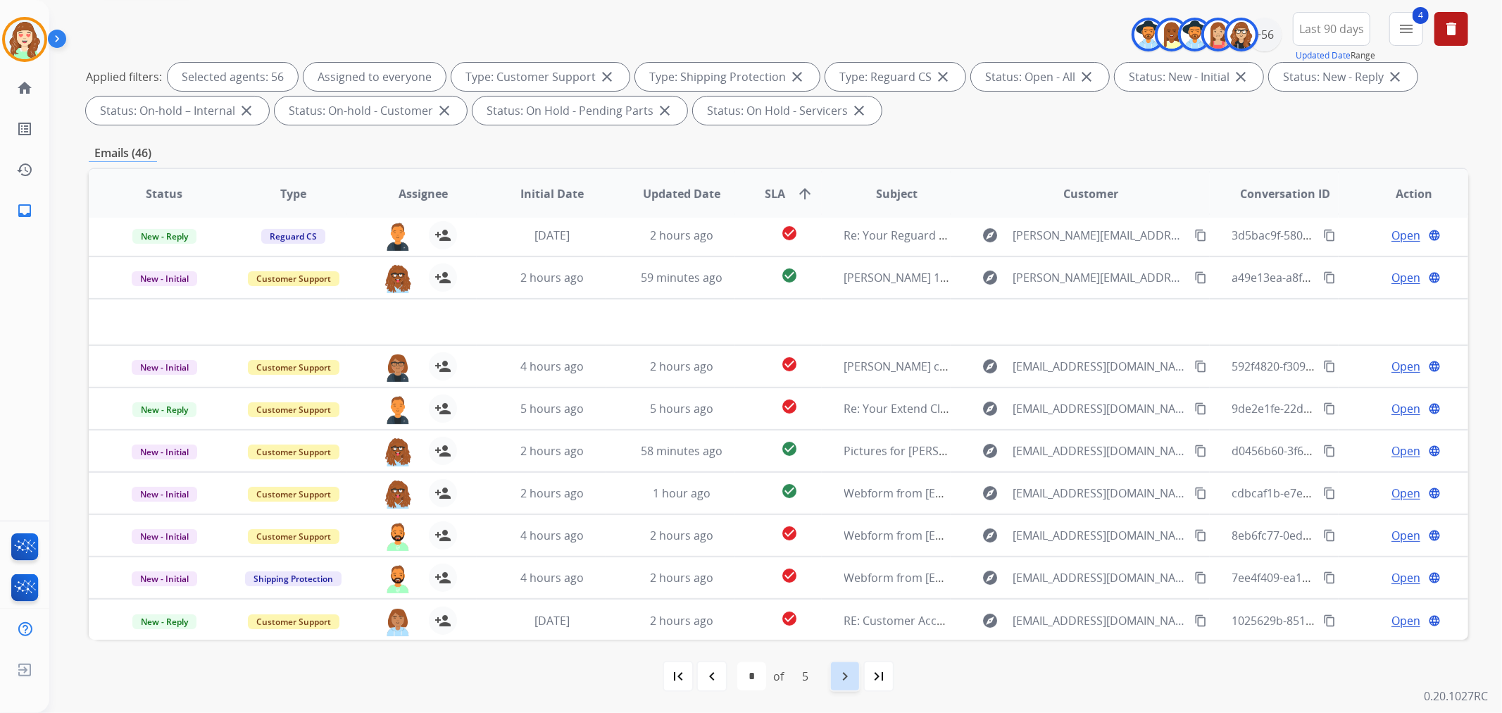
click at [850, 670] on mat-icon "navigate_next" at bounding box center [845, 676] width 17 height 17
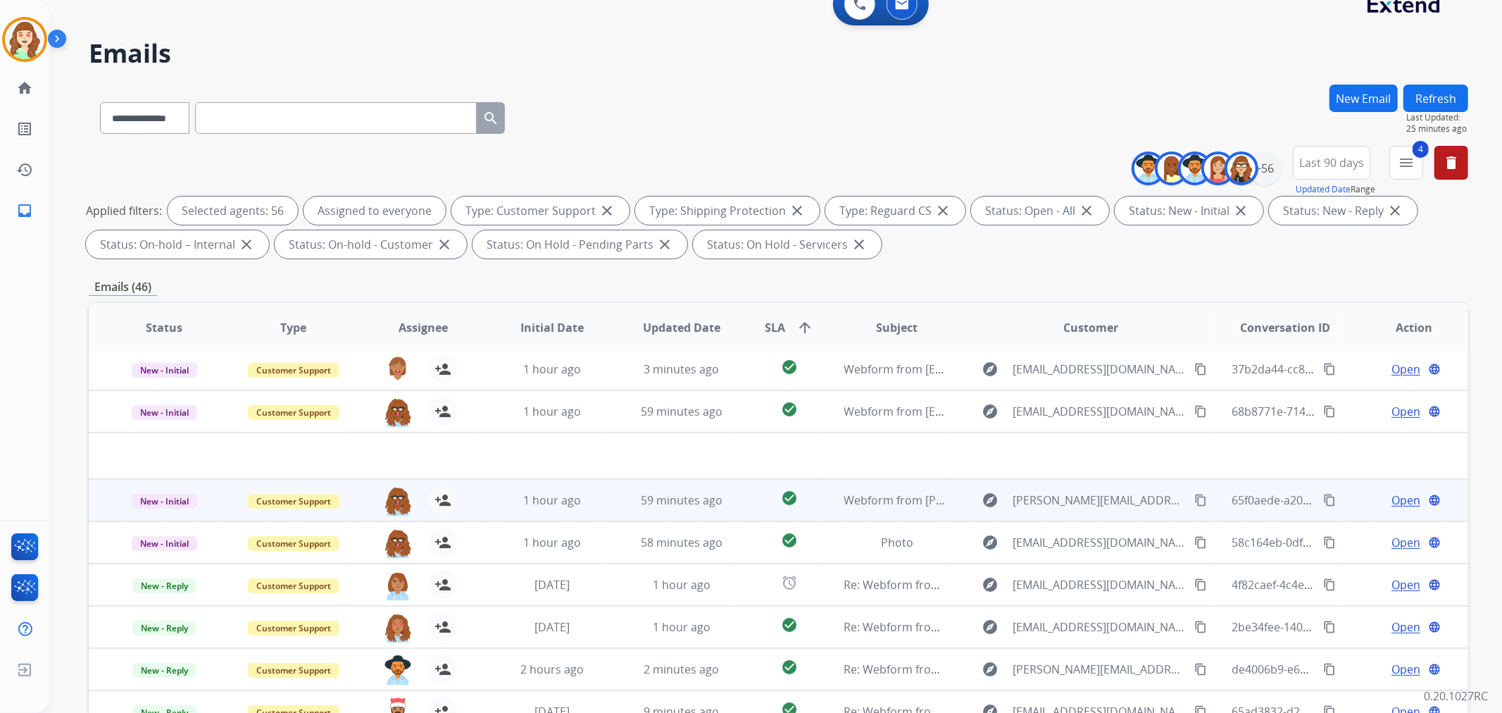
scroll to position [156, 0]
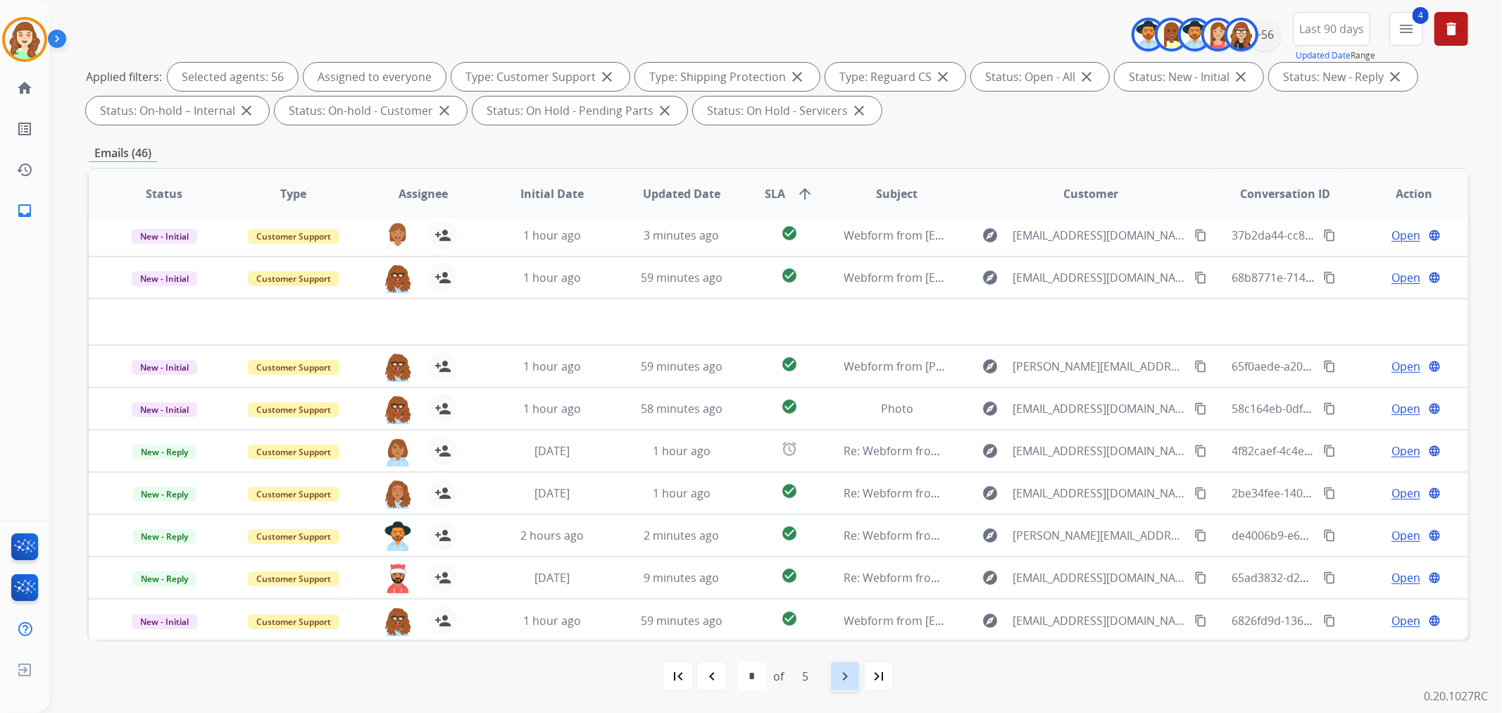
click at [845, 676] on mat-icon "navigate_next" at bounding box center [845, 676] width 17 height 17
